Goal: Subscribe to service/newsletter

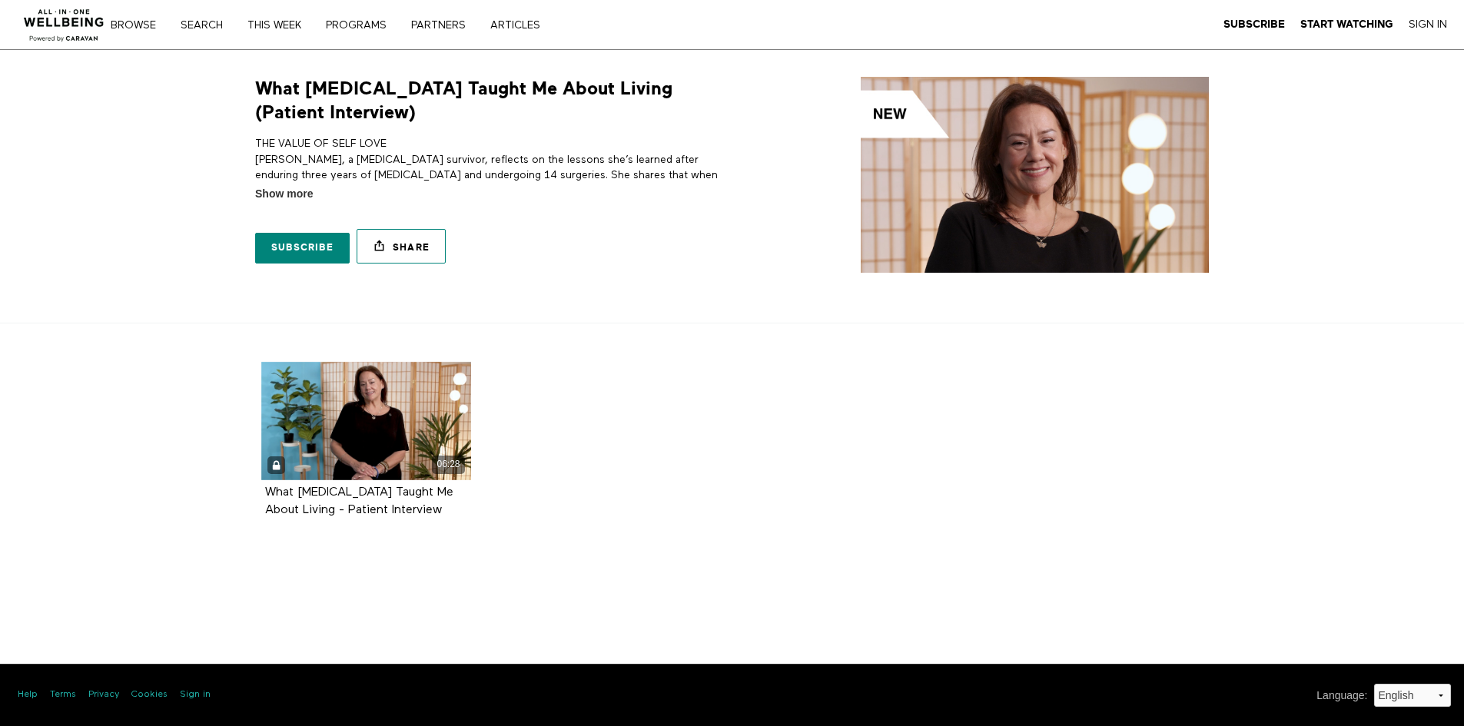
click at [397, 247] on link "Share" at bounding box center [401, 246] width 89 height 35
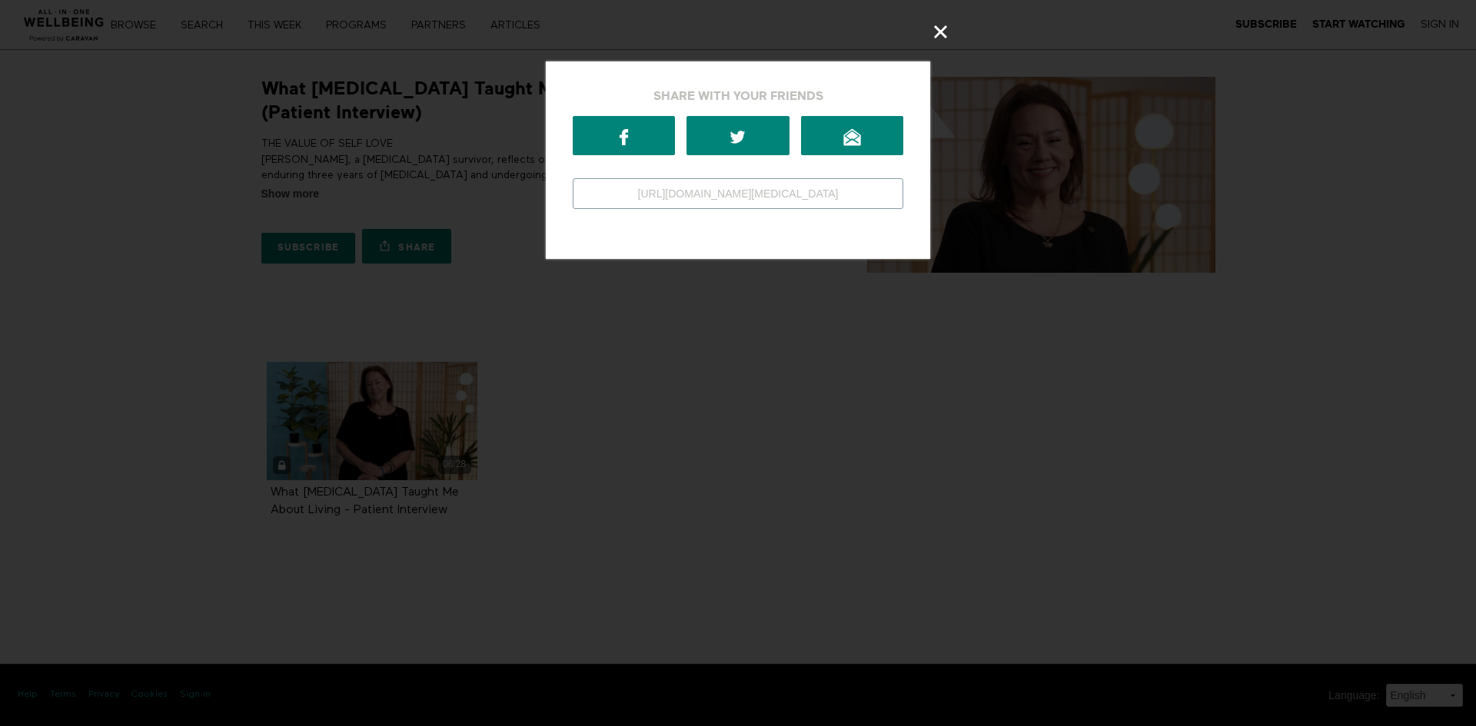
click at [653, 190] on input "https://app.allinonewellbeing.com/what-cancer-taught-me-about-living-patient-in…" at bounding box center [738, 193] width 330 height 31
click at [855, 134] on icon at bounding box center [852, 137] width 18 height 18
click at [940, 26] on icon at bounding box center [941, 32] width 18 height 18
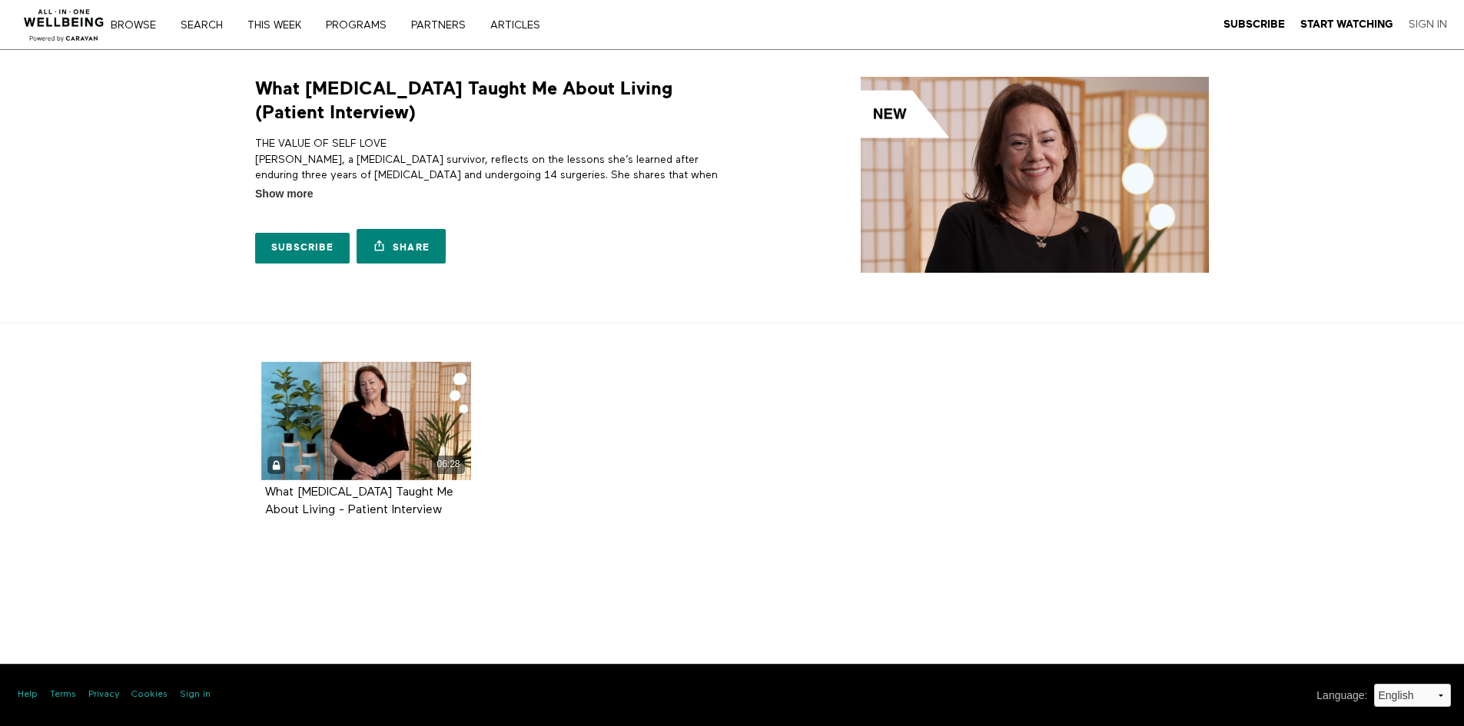
click at [1439, 28] on link "Sign In" at bounding box center [1428, 25] width 38 height 14
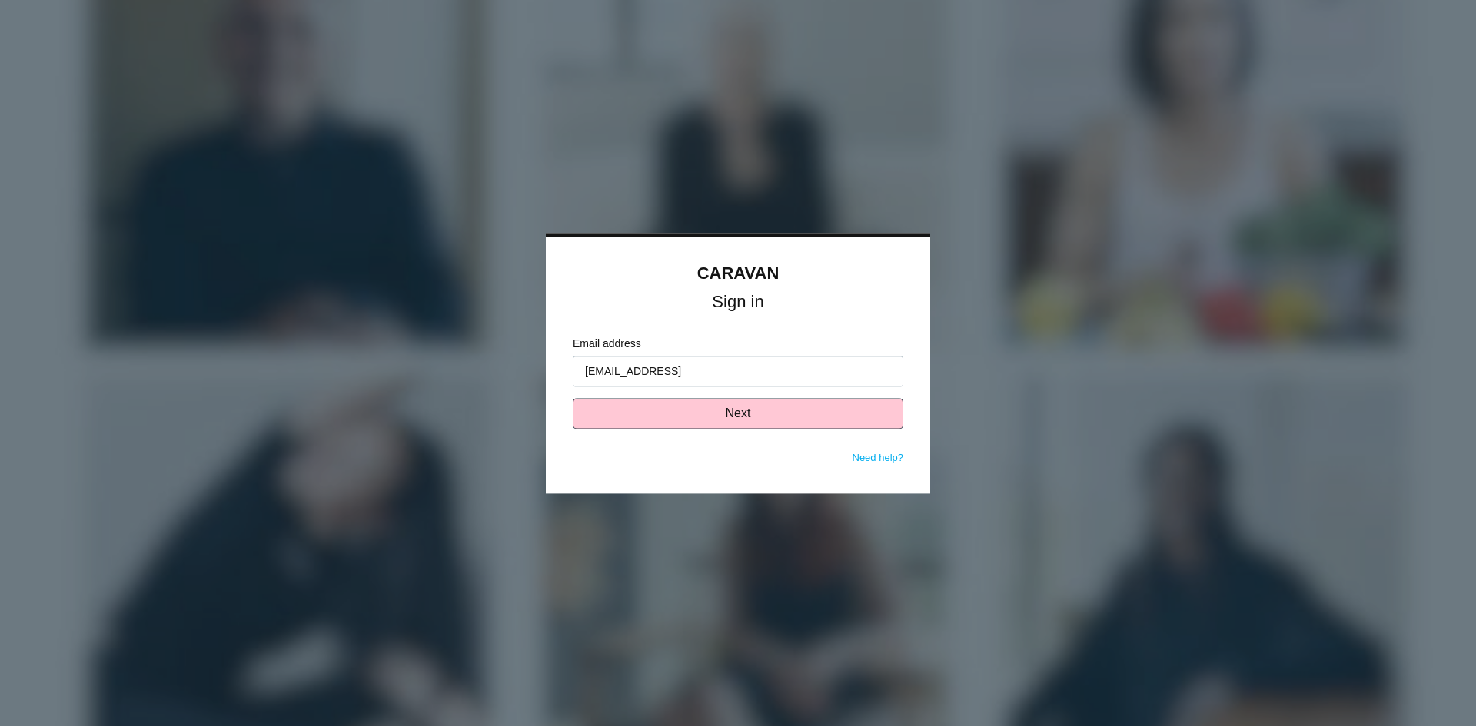
type input "[EMAIL_ADDRESS][DOMAIN_NAME]"
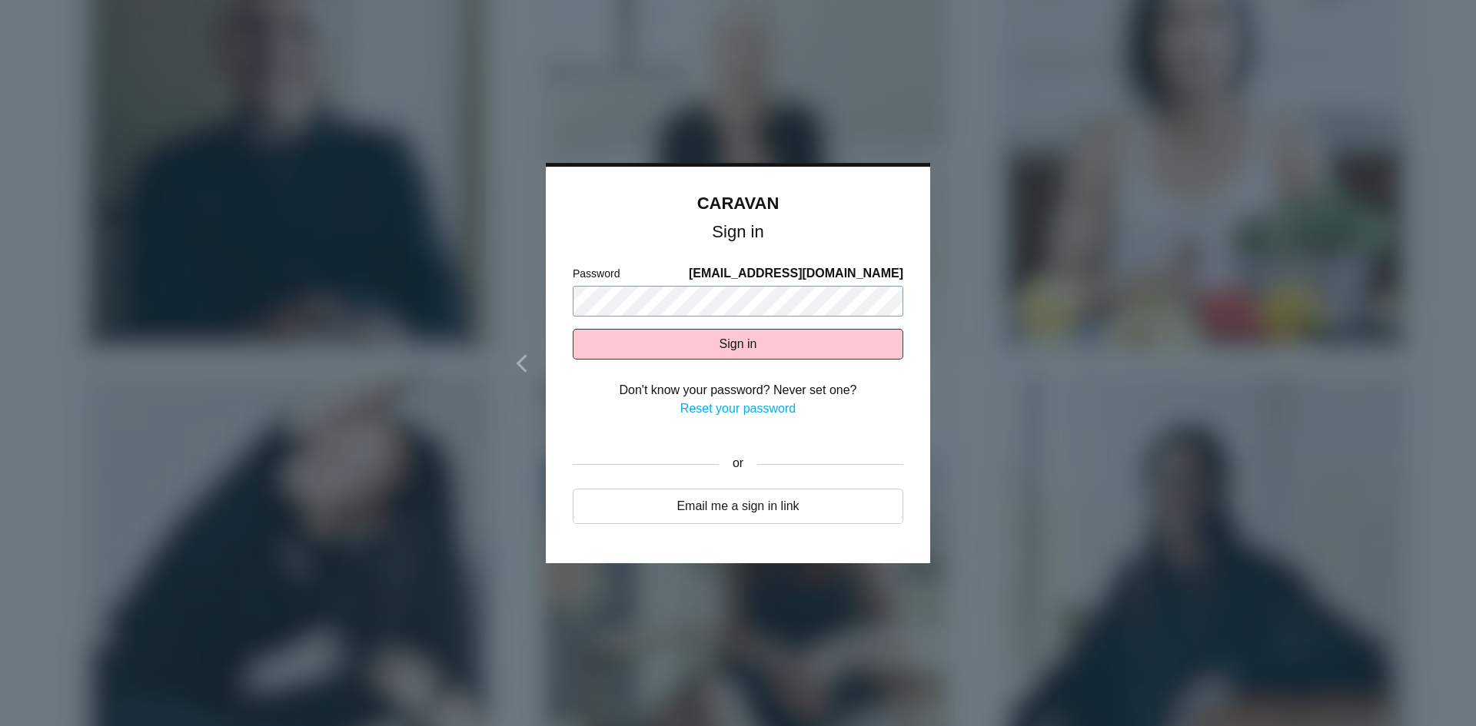
click at [573, 329] on button "Sign in" at bounding box center [738, 344] width 330 height 31
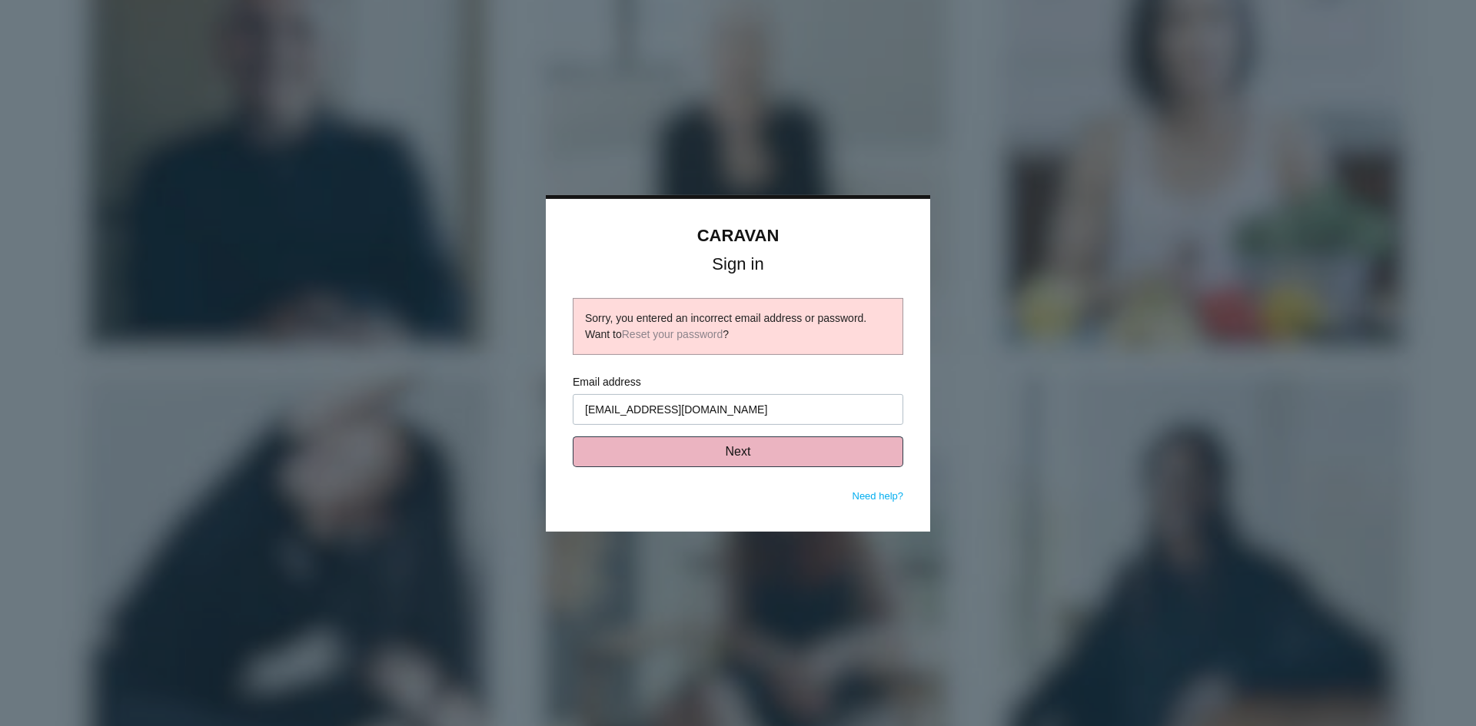
click at [714, 457] on button "Next" at bounding box center [738, 452] width 330 height 31
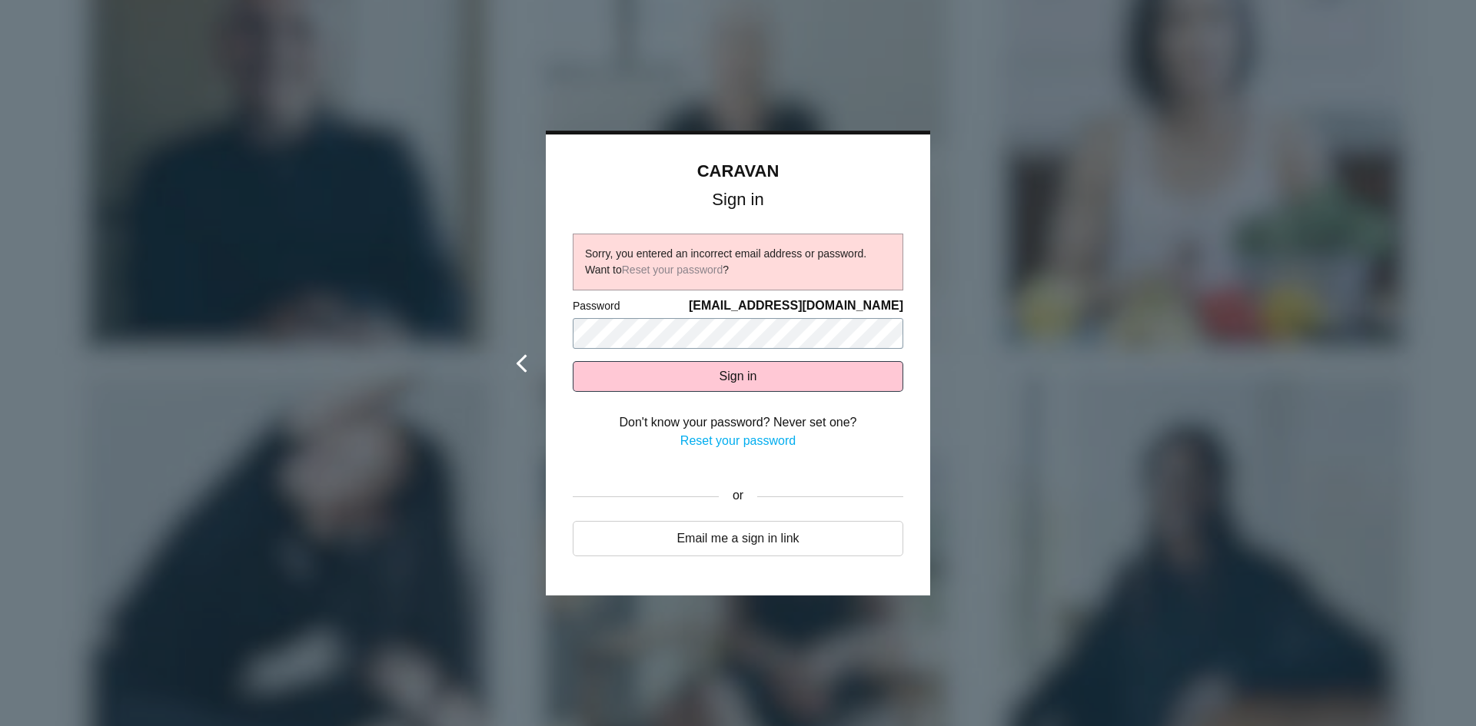
click at [546, 327] on div "CARAVAN Sign in Sorry, you entered an incorrect email address or password. Want…" at bounding box center [738, 364] width 384 height 466
click at [573, 361] on button "Sign in" at bounding box center [738, 376] width 330 height 31
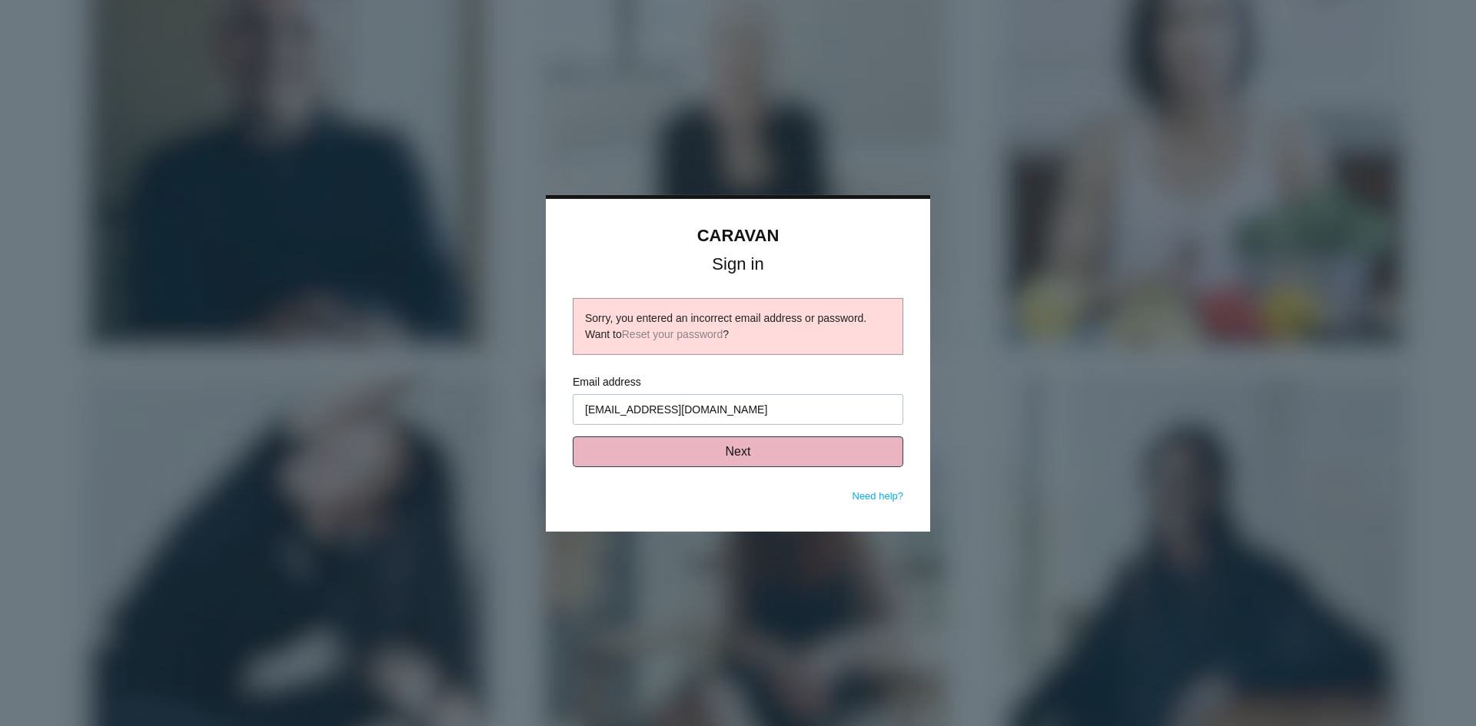
click at [725, 447] on button "Next" at bounding box center [738, 452] width 330 height 31
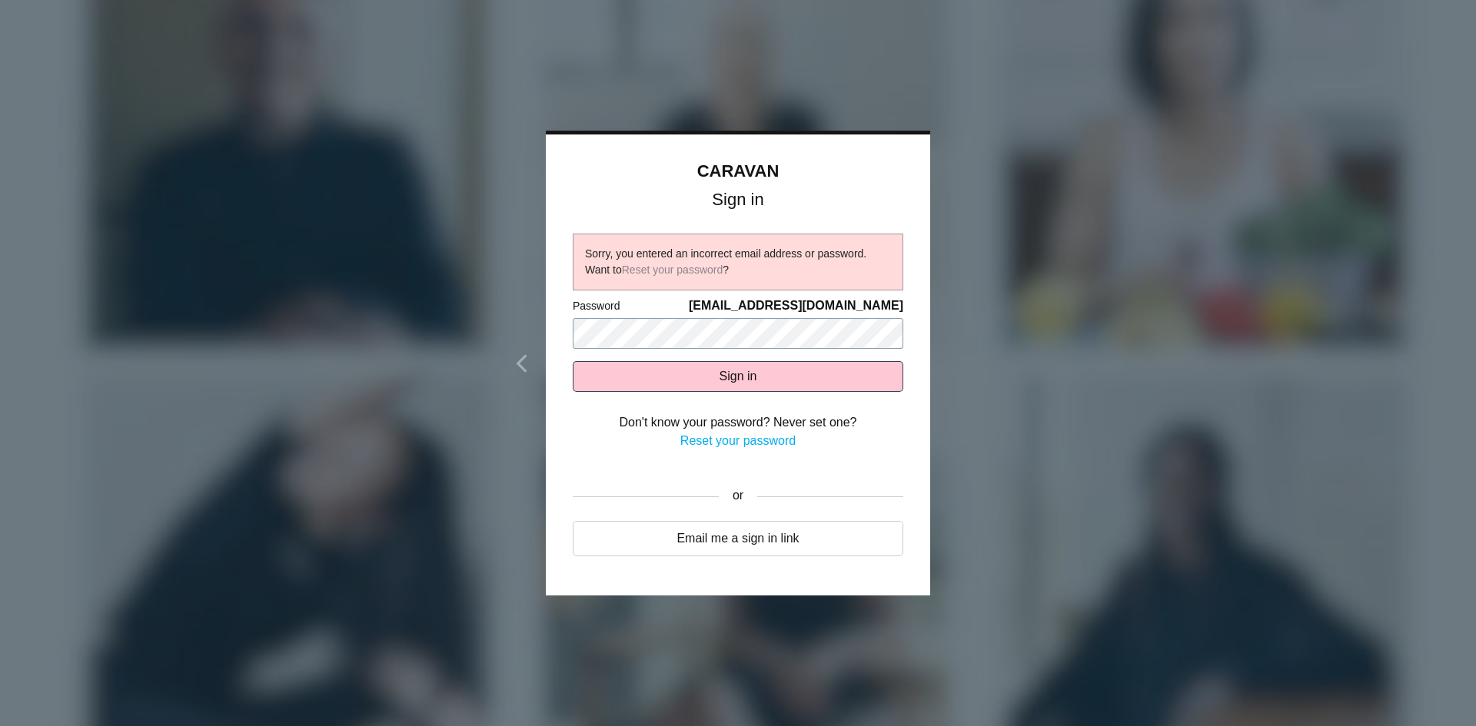
click at [423, 317] on body "CARAVAN Sign in Sorry, you entered an incorrect email address or password. Want…" at bounding box center [738, 363] width 1476 height 726
click at [573, 361] on button "Sign in" at bounding box center [738, 376] width 330 height 31
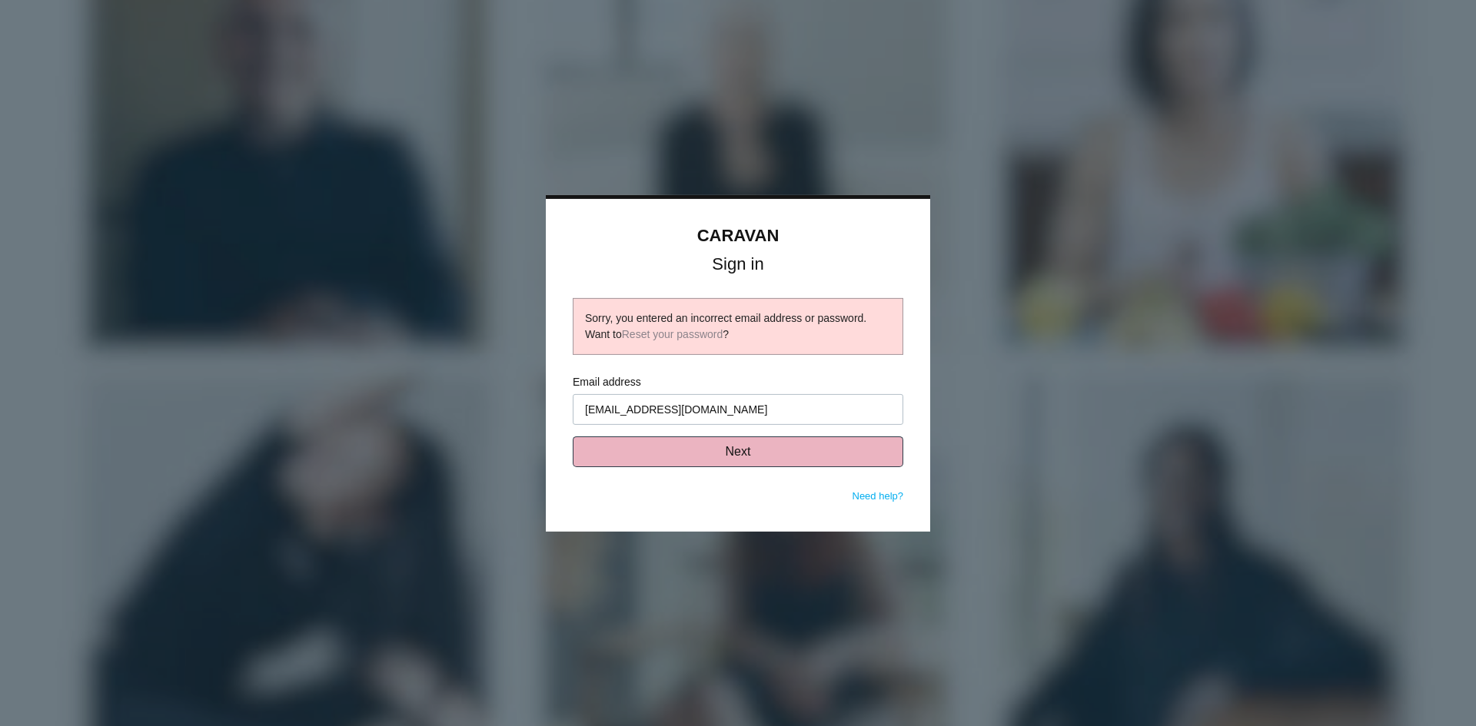
click at [723, 453] on button "Next" at bounding box center [738, 452] width 330 height 31
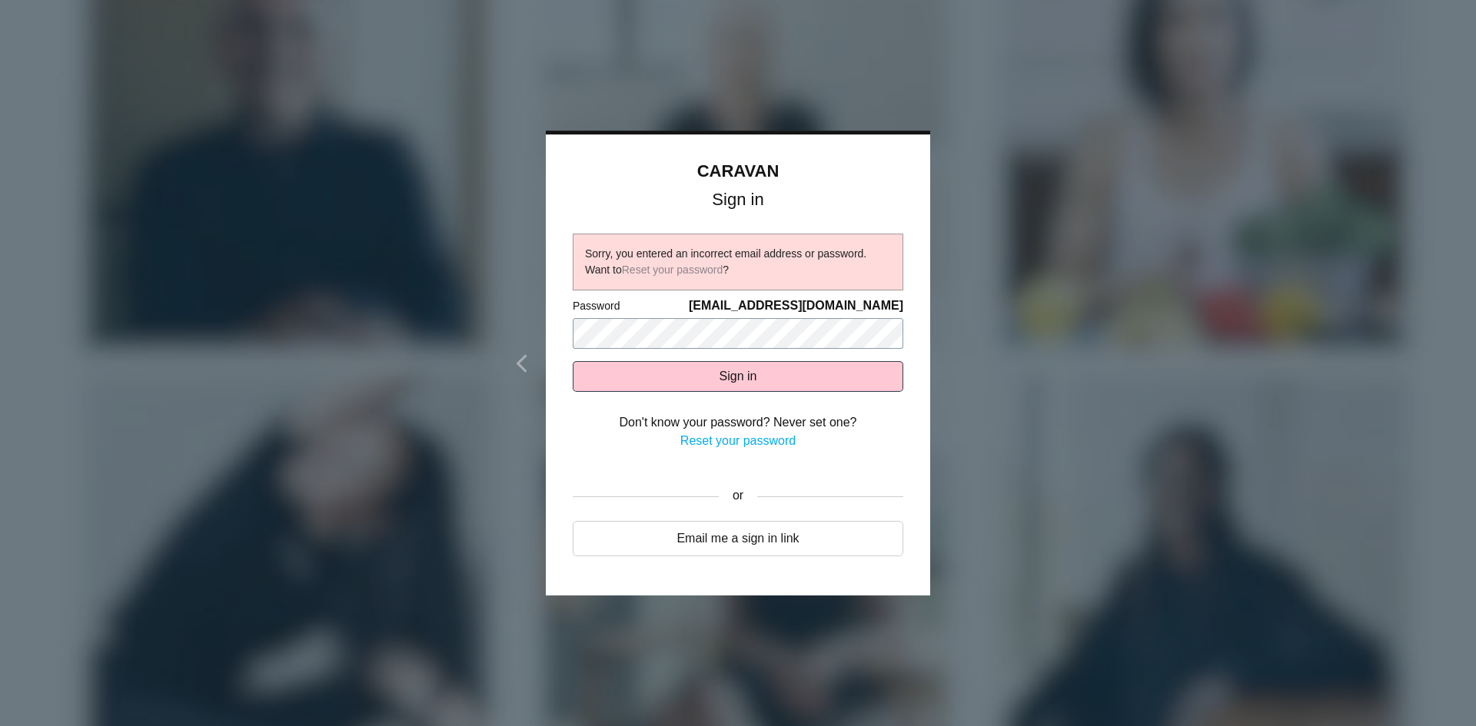
click at [377, 334] on body "CARAVAN Sign in Sorry, you entered an incorrect email address or password. Want…" at bounding box center [738, 363] width 1476 height 726
click at [573, 361] on button "Sign in" at bounding box center [738, 376] width 330 height 31
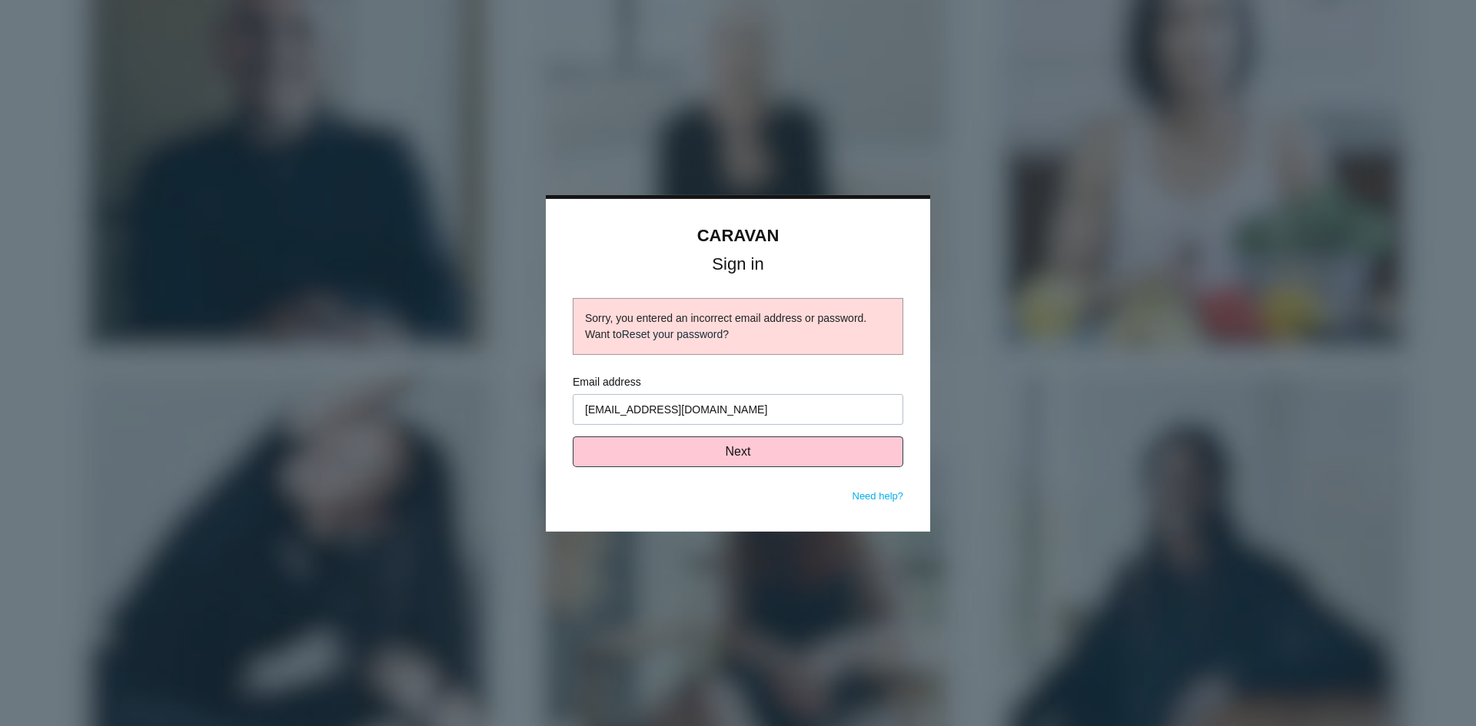
click at [686, 339] on link "Reset your password" at bounding box center [672, 334] width 101 height 12
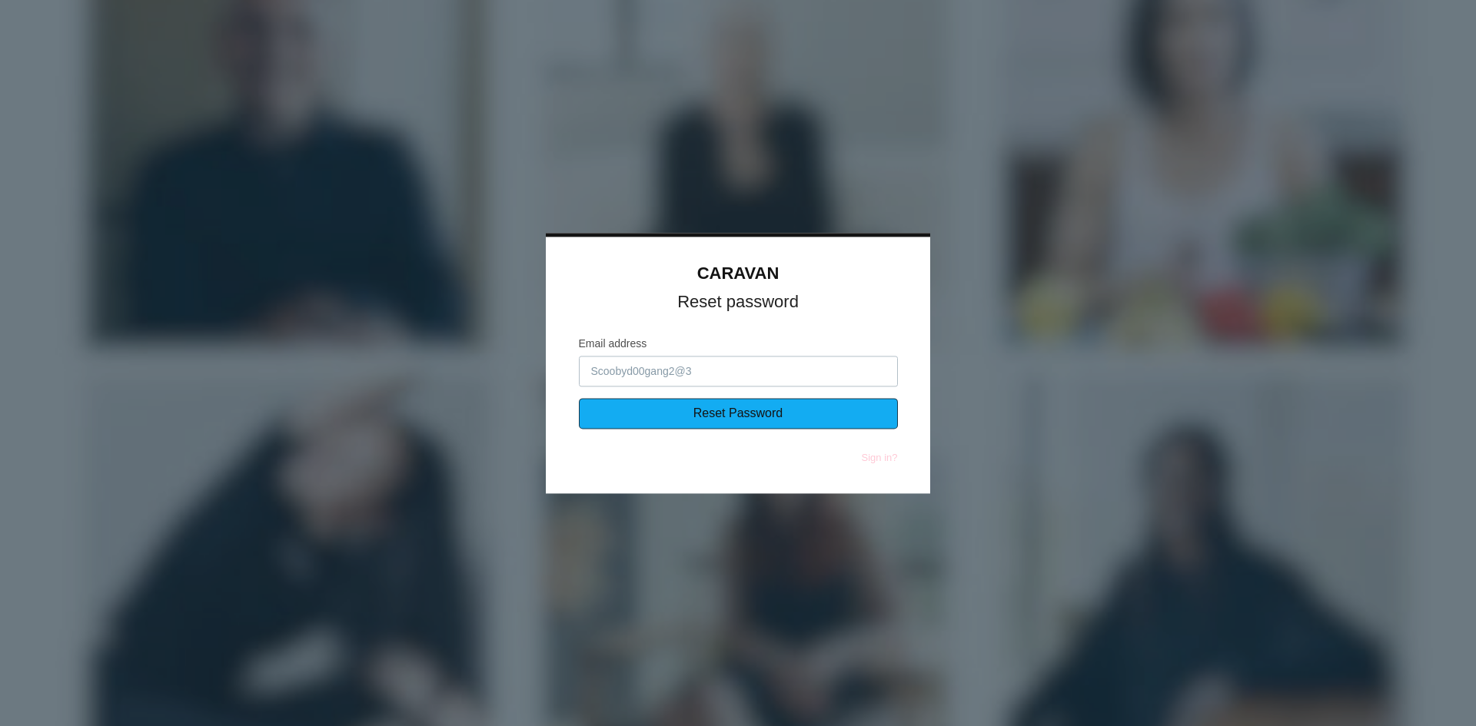
type input "Scoobyd00gang2@3"
click at [684, 408] on input "Reset Password" at bounding box center [738, 413] width 319 height 31
type input "Sending..."
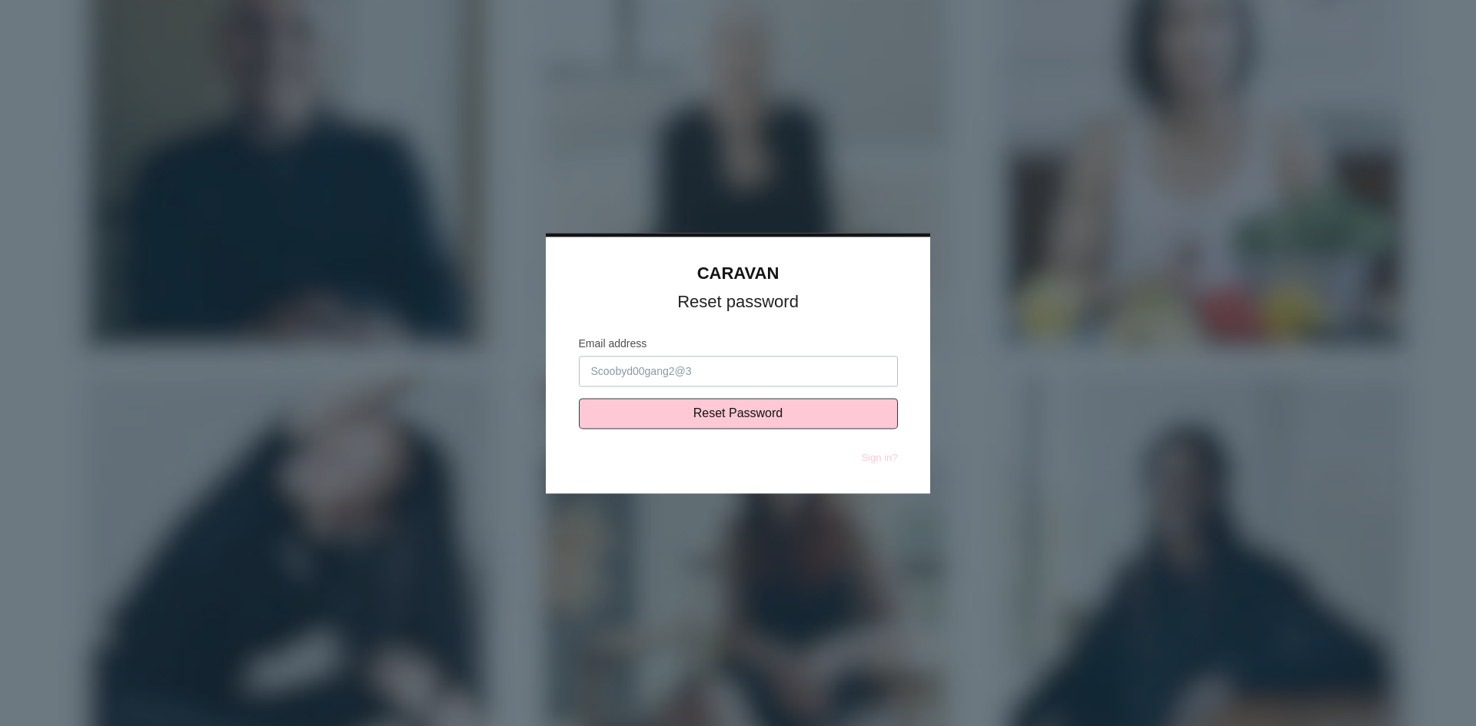
drag, startPoint x: 756, startPoint y: 372, endPoint x: 1385, endPoint y: 389, distance: 629.7
click at [411, 360] on body "CARAVAN Reset password Email address Scoobyd00gang2@3 Reset Password Sign in?" at bounding box center [738, 363] width 1476 height 726
type input "[EMAIL_ADDRESS][DOMAIN_NAME]"
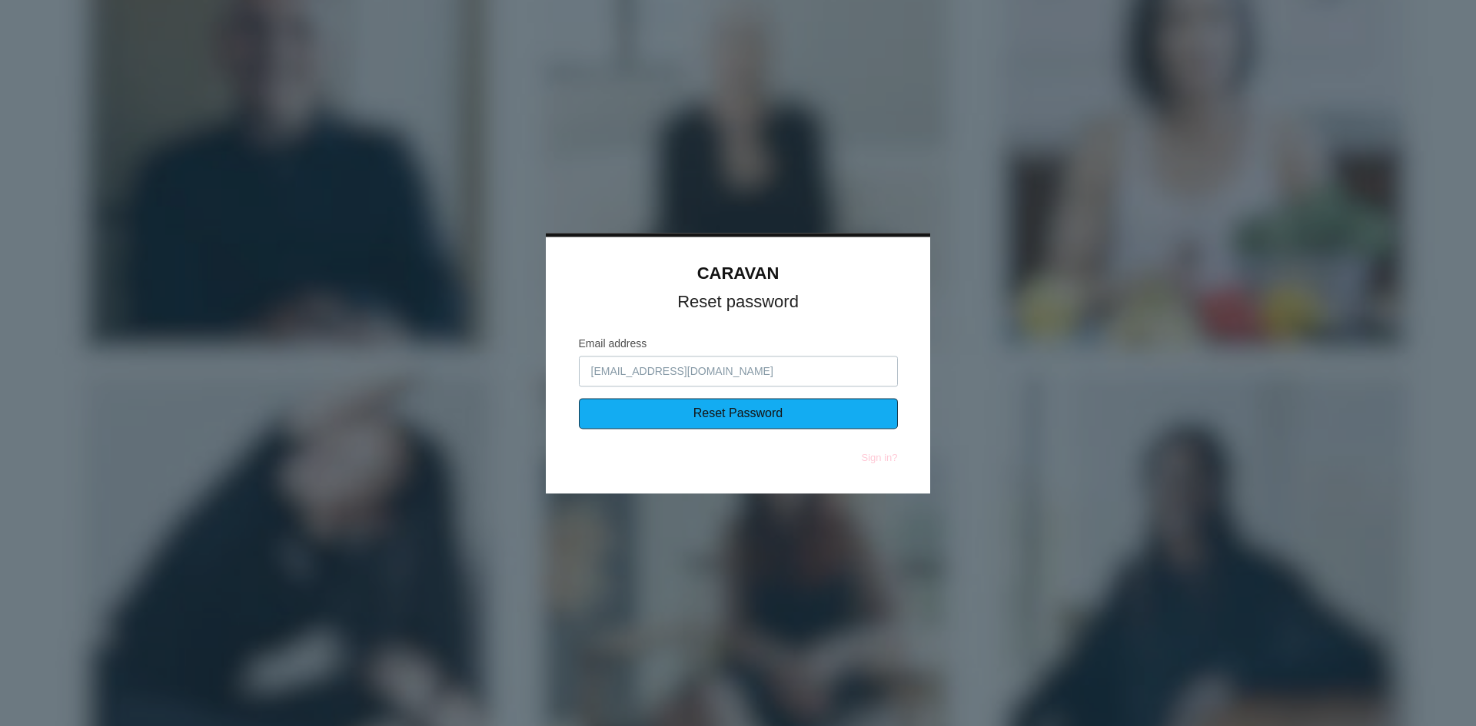
click at [694, 418] on input "Reset Password" at bounding box center [738, 413] width 319 height 31
type input "Sending..."
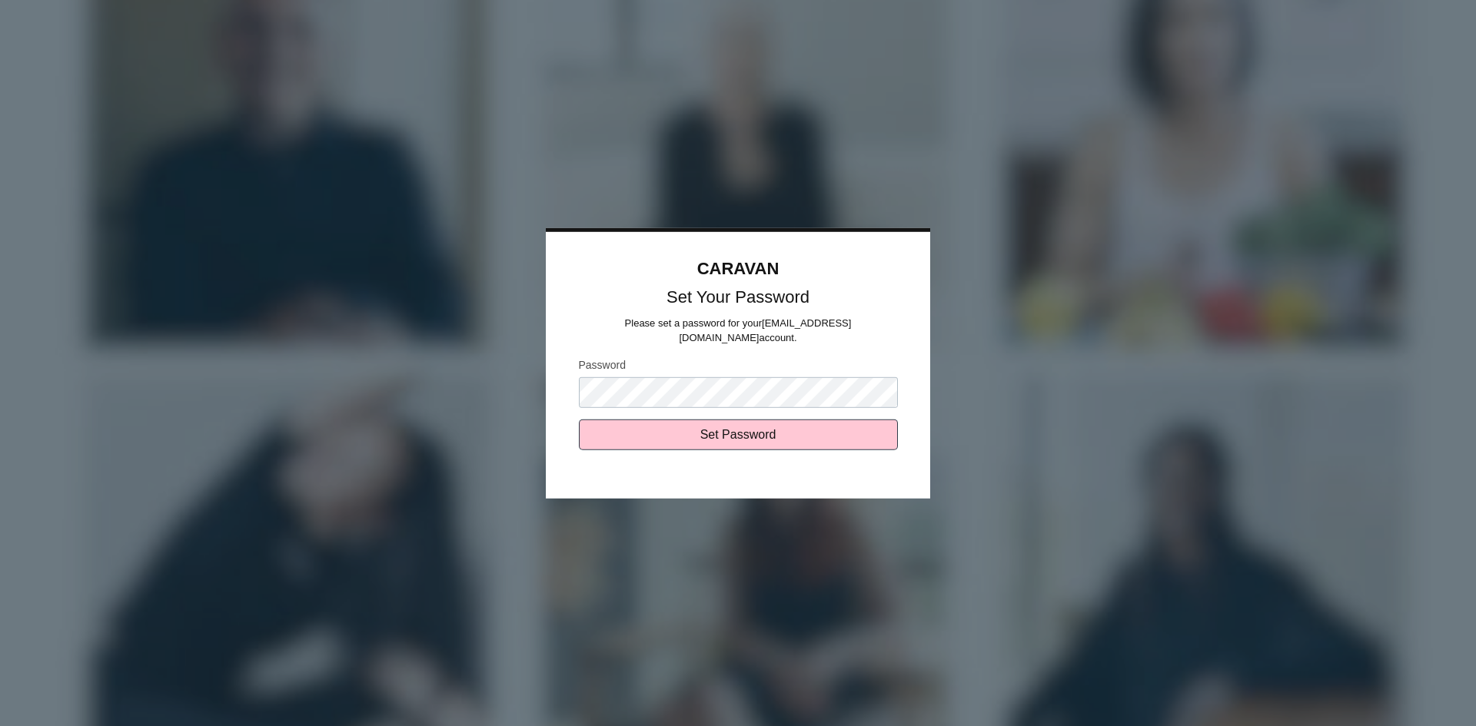
click at [579, 420] on input "Set Password" at bounding box center [738, 435] width 319 height 31
type input "Sending..."
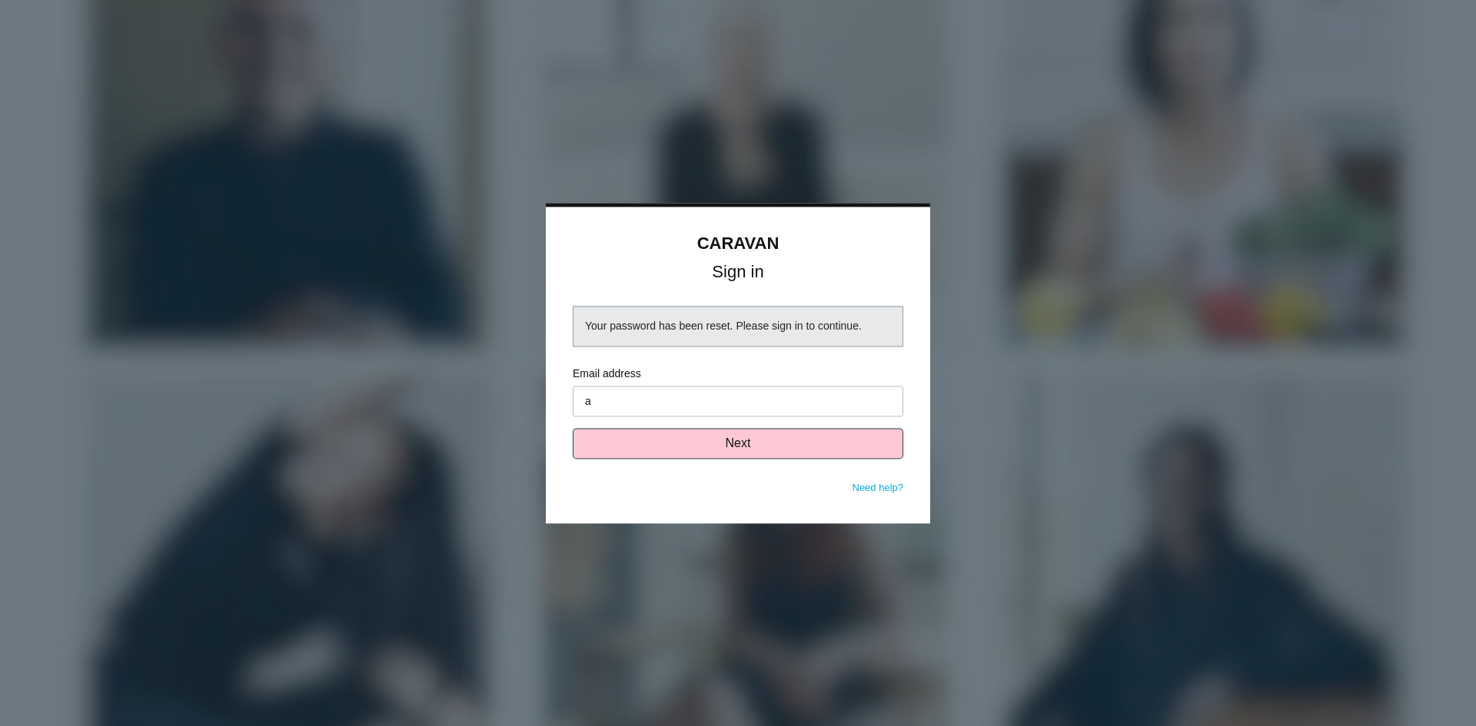
type input "[EMAIL_ADDRESS][DOMAIN_NAME]"
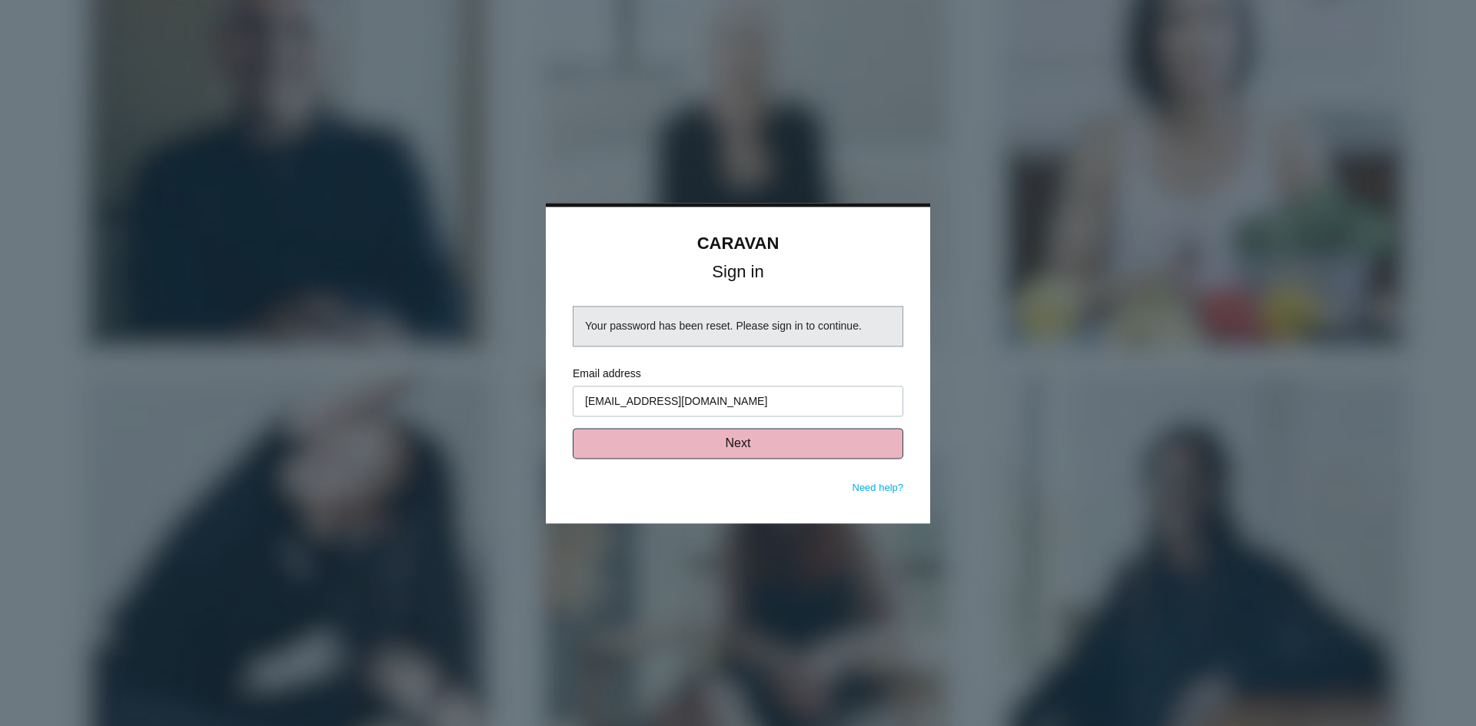
click at [748, 440] on button "Next" at bounding box center [738, 443] width 330 height 31
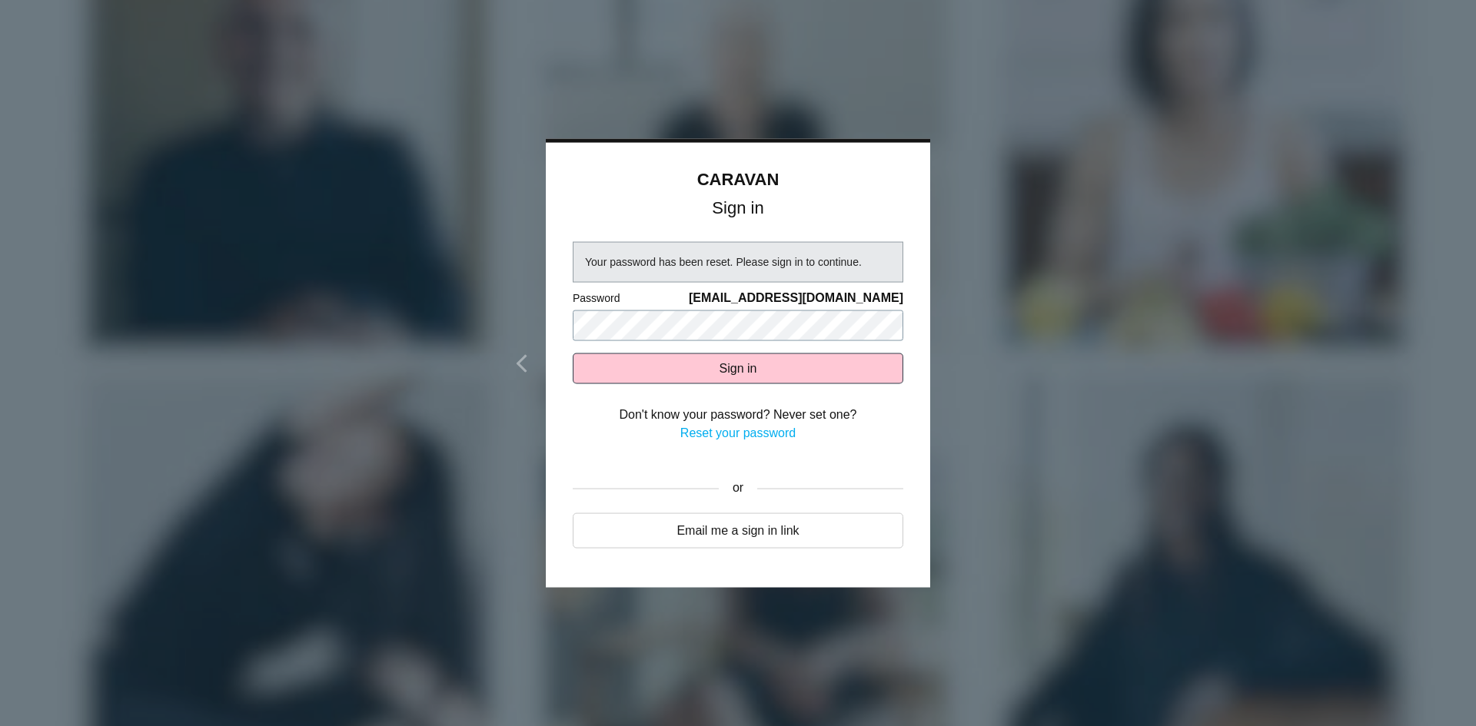
click at [573, 353] on button "Sign in" at bounding box center [738, 368] width 330 height 31
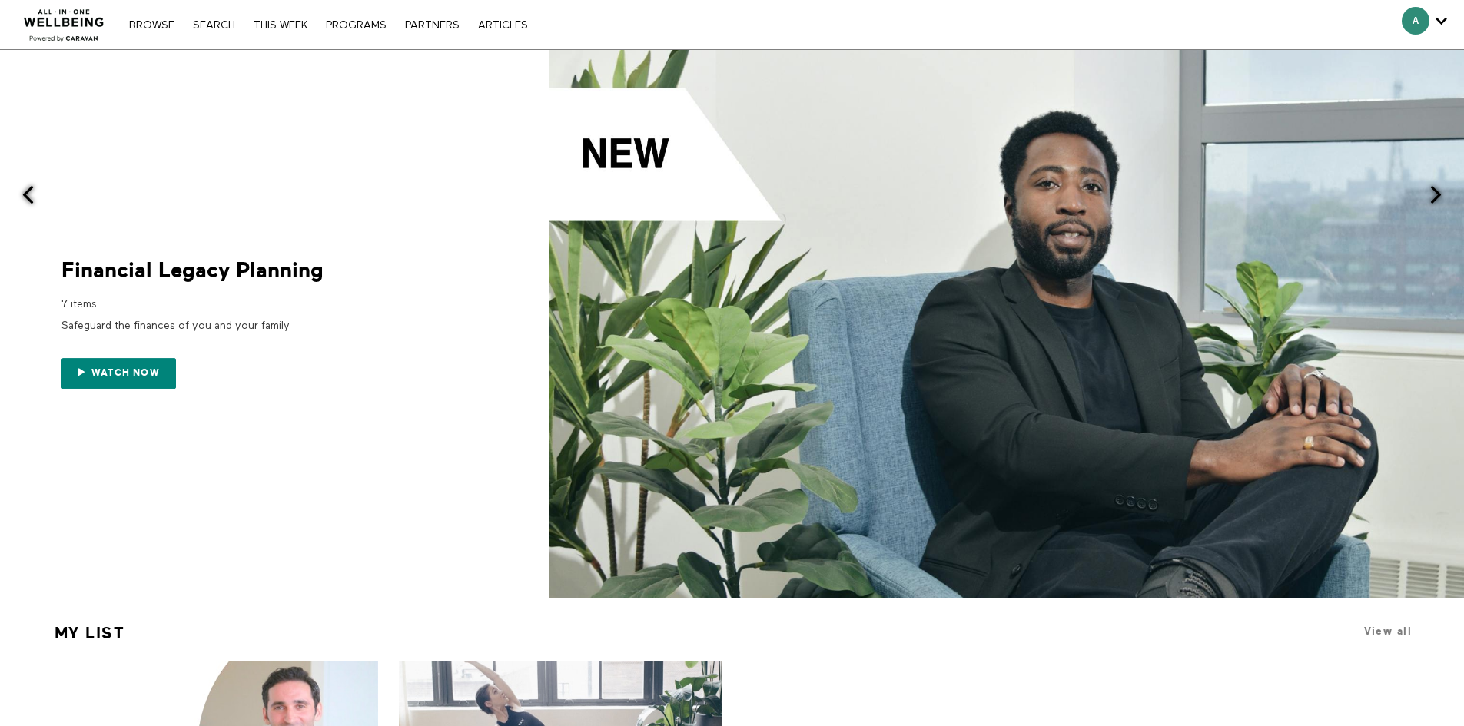
click at [91, 16] on img at bounding box center [64, 21] width 93 height 46
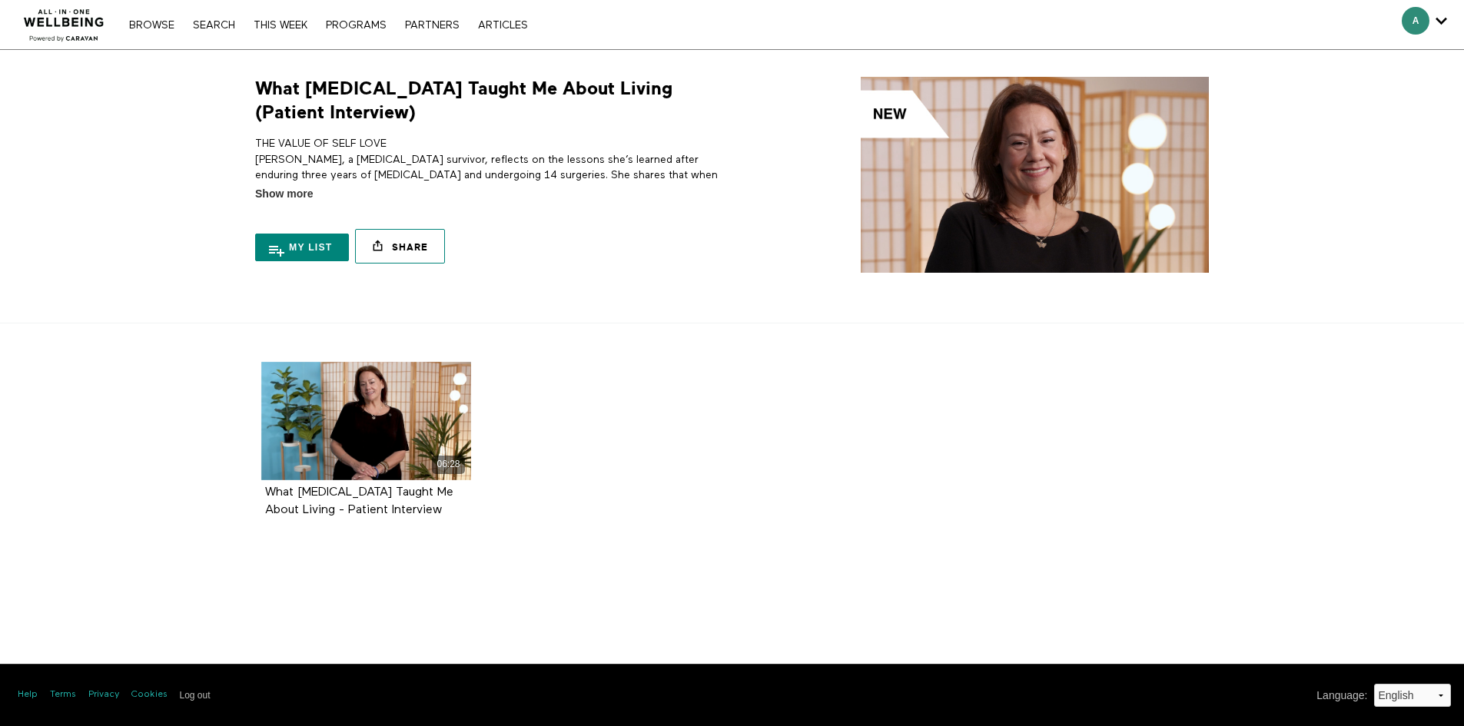
click at [405, 247] on link "Share" at bounding box center [399, 246] width 89 height 35
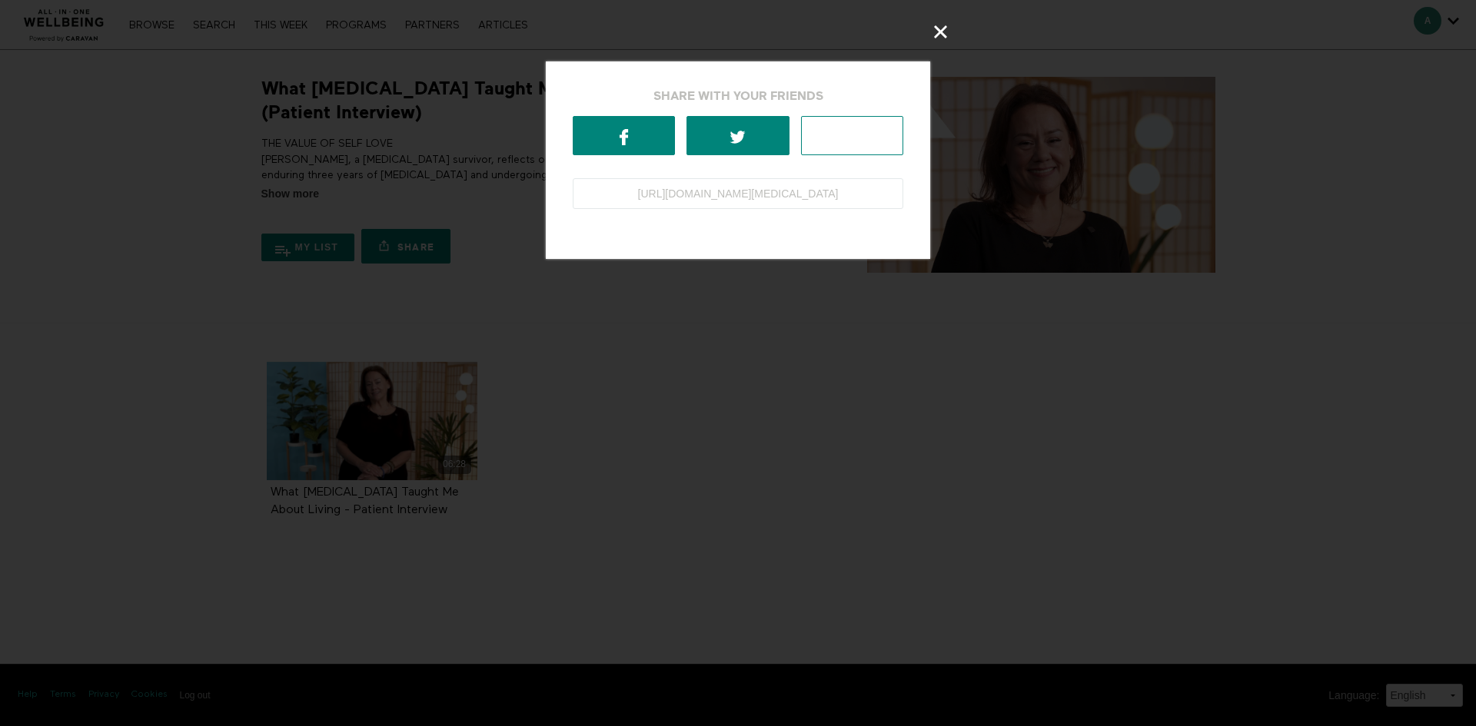
click at [856, 141] on icon at bounding box center [852, 137] width 18 height 18
click at [782, 200] on input "https://app.allinonewellbeing.com/what-cancer-taught-me-about-living-patient-in…" at bounding box center [738, 193] width 330 height 31
drag, startPoint x: 583, startPoint y: 192, endPoint x: 1138, endPoint y: 192, distance: 554.9
click at [1138, 192] on body "Skip to main content Thousands of videos, practices, programs, workshops, and m…" at bounding box center [738, 363] width 1476 height 726
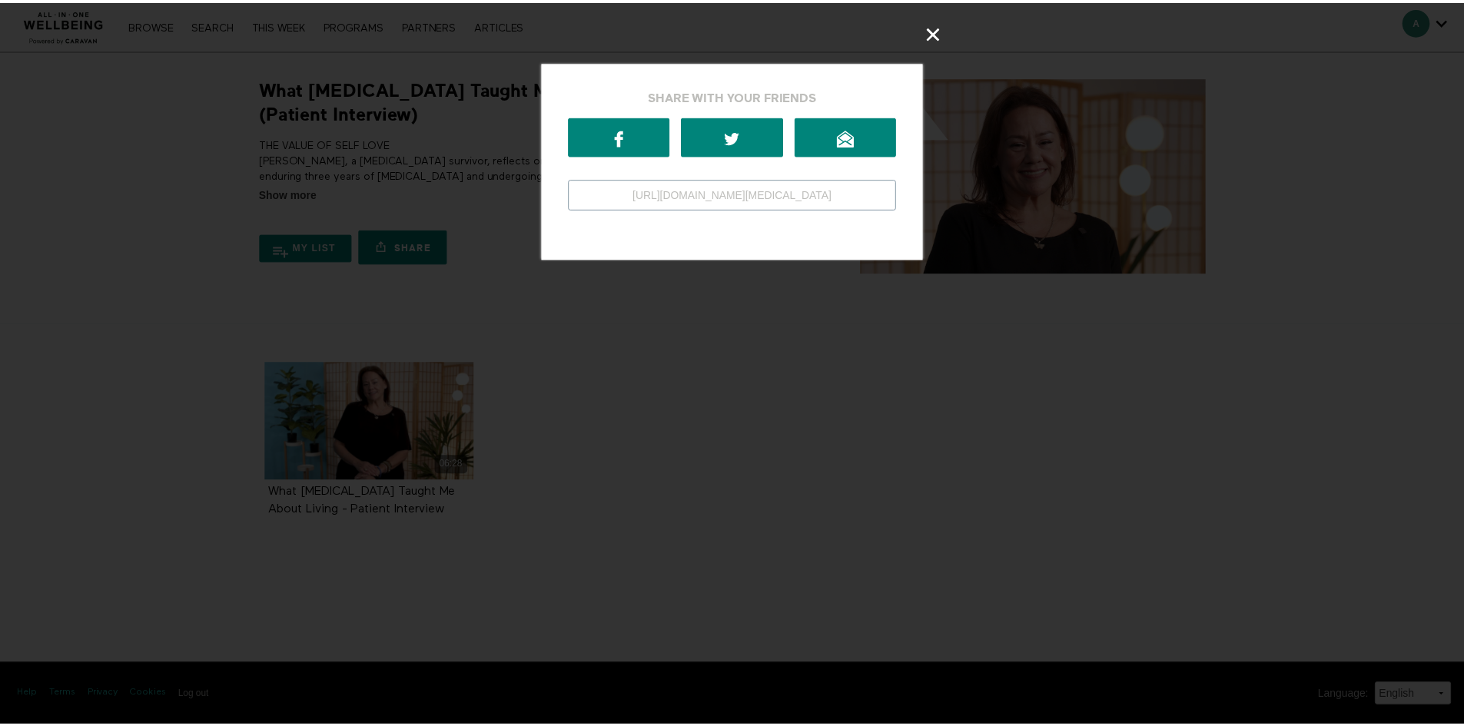
scroll to position [0, 0]
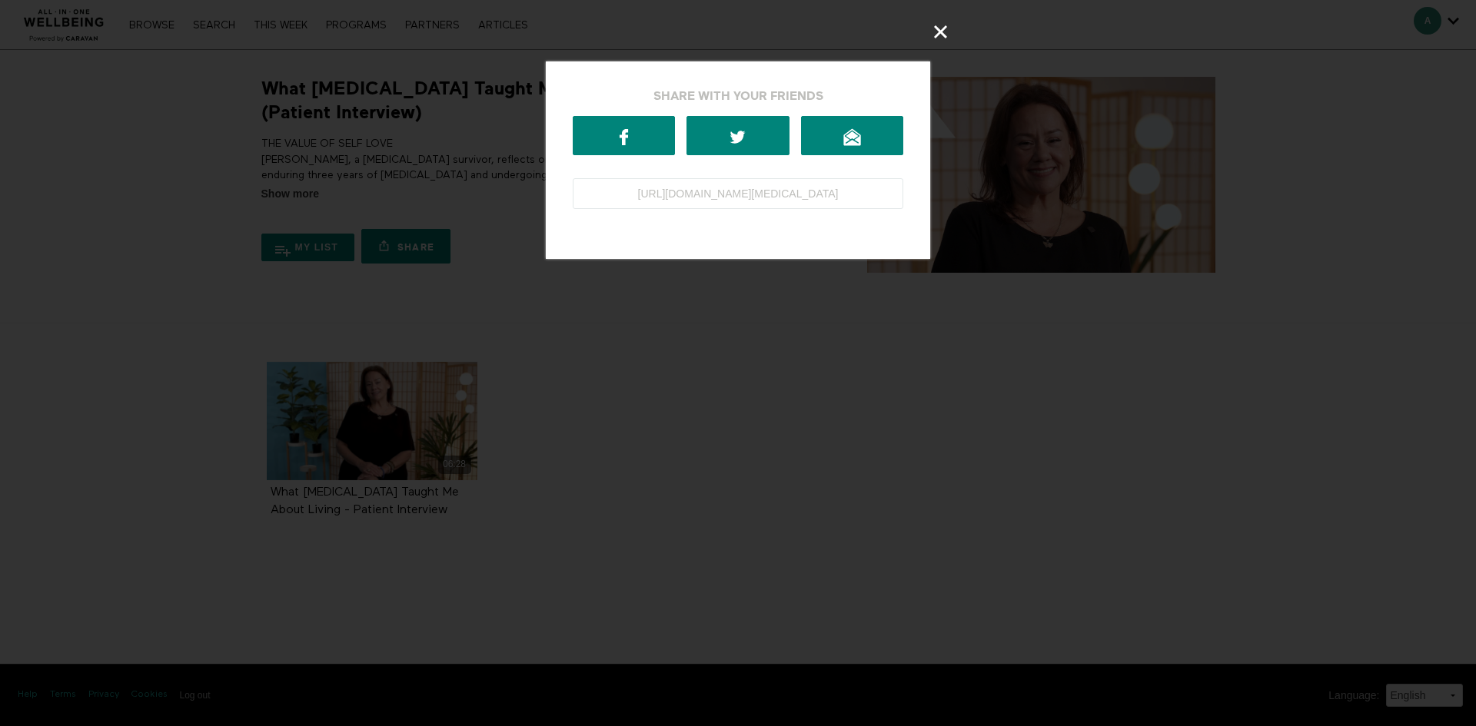
click at [932, 32] on icon at bounding box center [941, 32] width 18 height 18
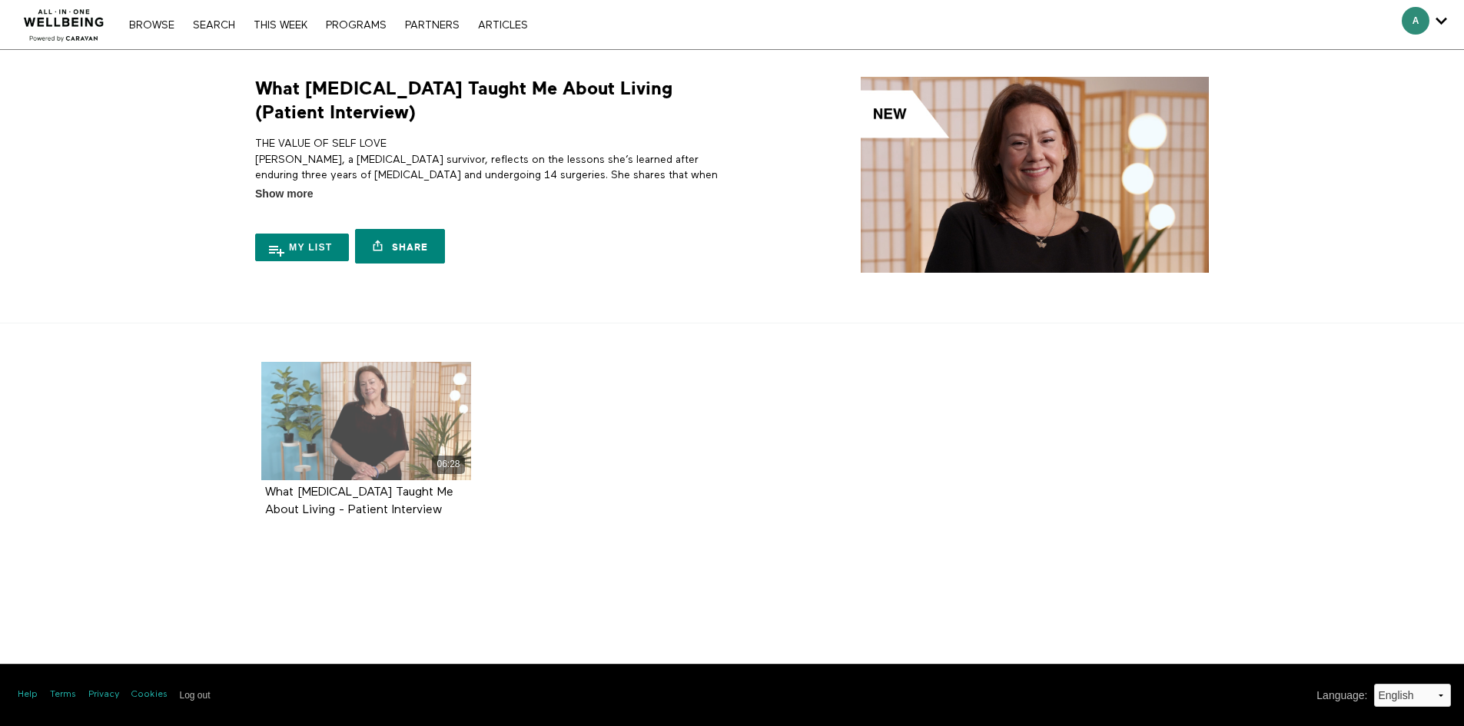
click at [332, 417] on div "06:28" at bounding box center [366, 421] width 211 height 118
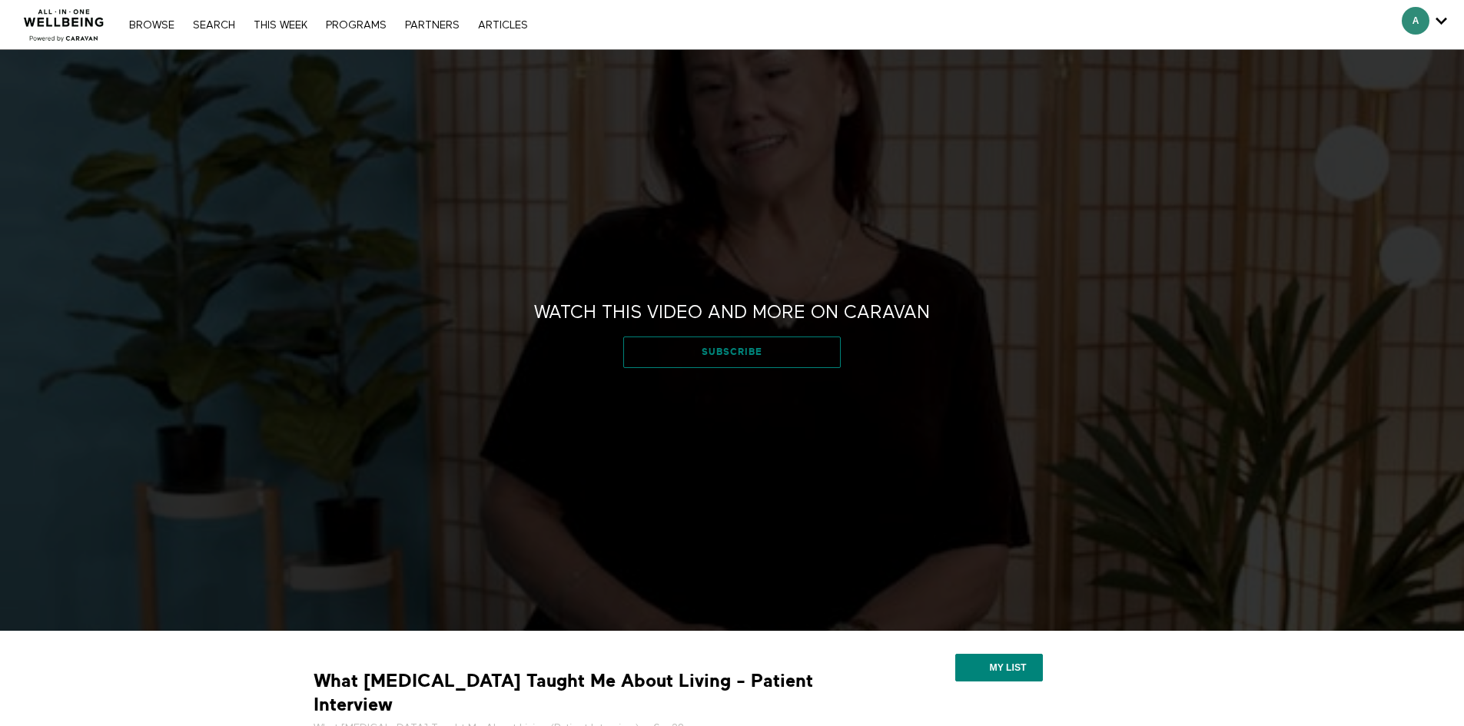
click at [754, 350] on link "Subscribe" at bounding box center [732, 352] width 218 height 31
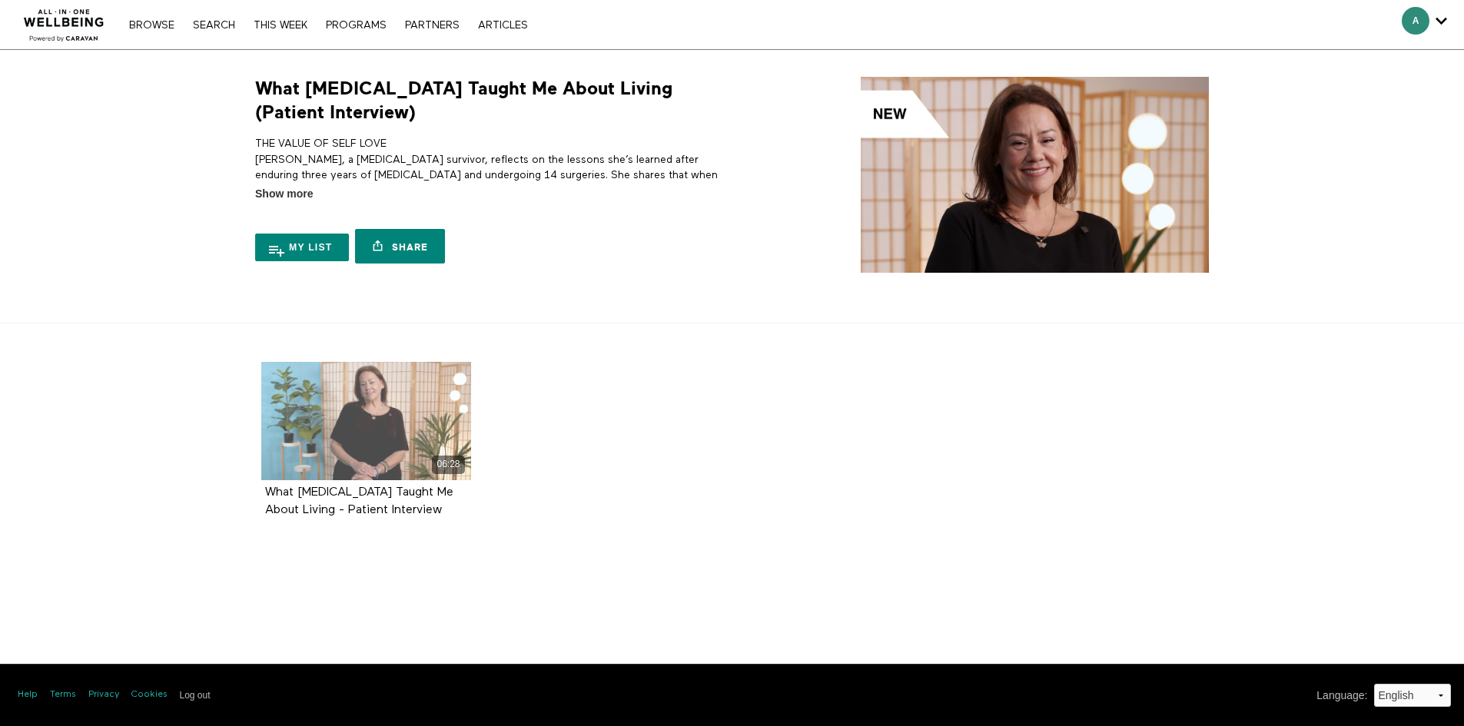
click at [376, 387] on div "06:28" at bounding box center [366, 421] width 211 height 118
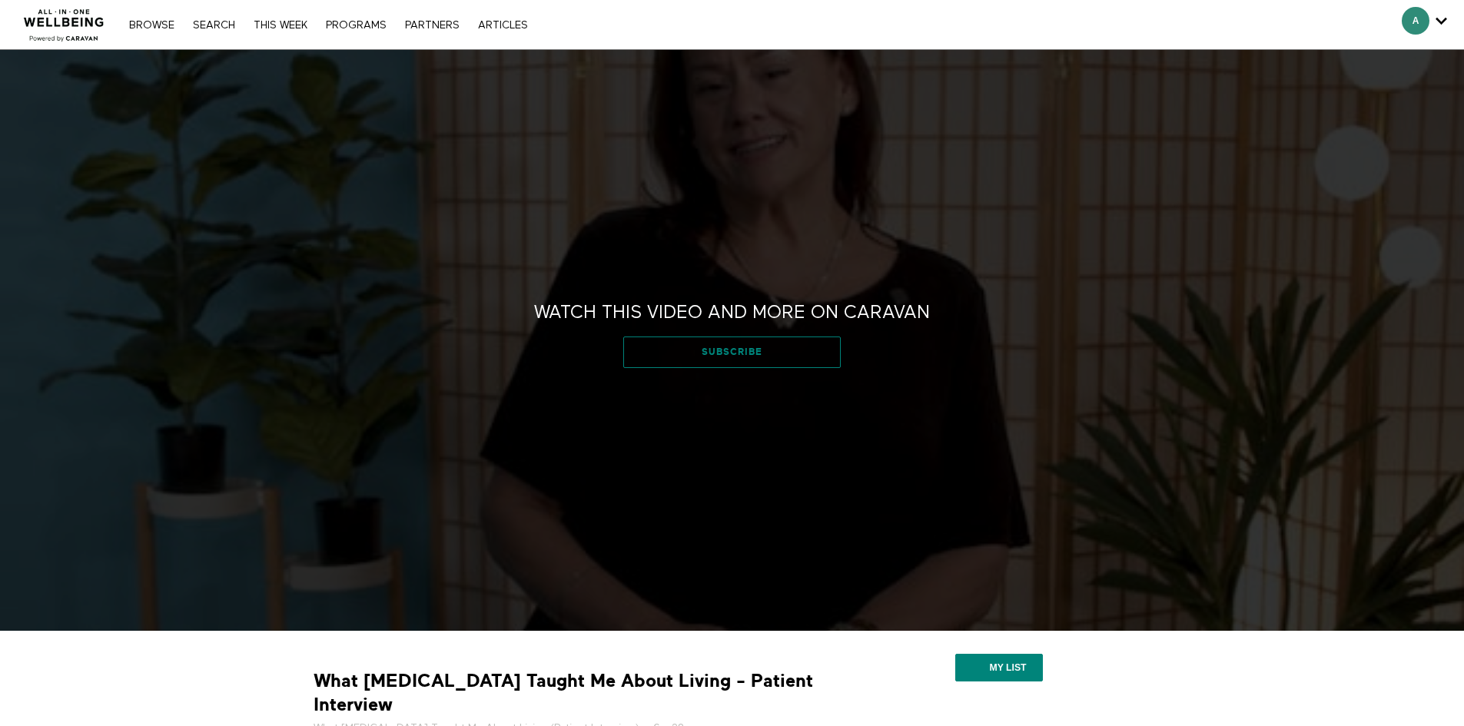
click at [713, 350] on link "Subscribe" at bounding box center [732, 352] width 218 height 31
